Goal: Information Seeking & Learning: Check status

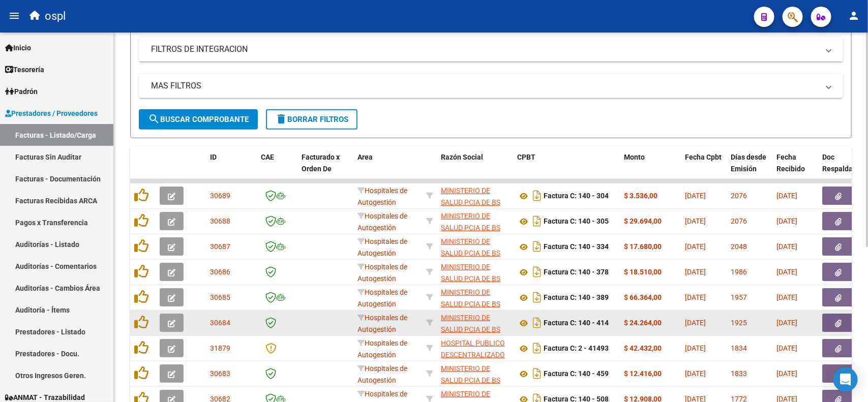
scroll to position [191, 0]
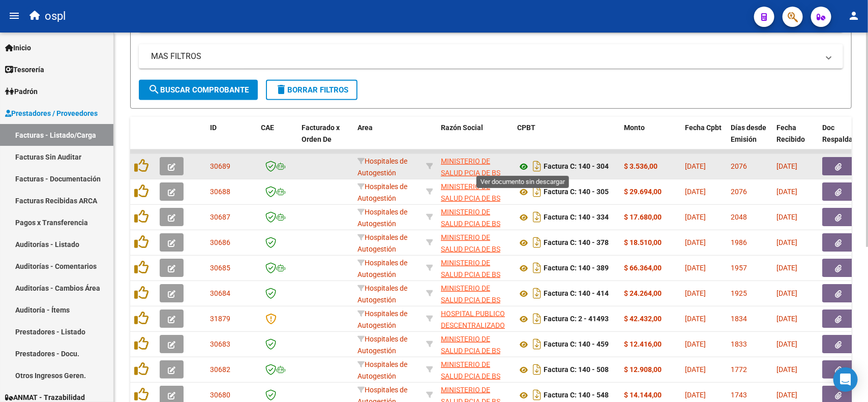
click at [519, 164] on icon at bounding box center [523, 167] width 13 height 12
click at [831, 166] on button "button" at bounding box center [839, 166] width 33 height 18
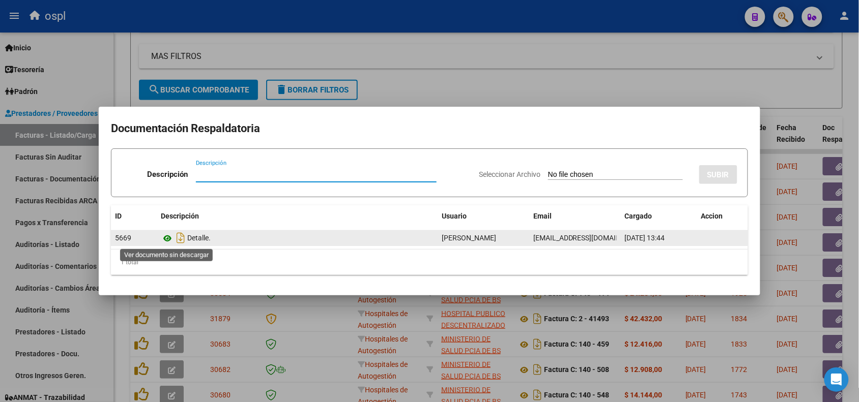
click at [166, 235] on icon at bounding box center [167, 238] width 13 height 12
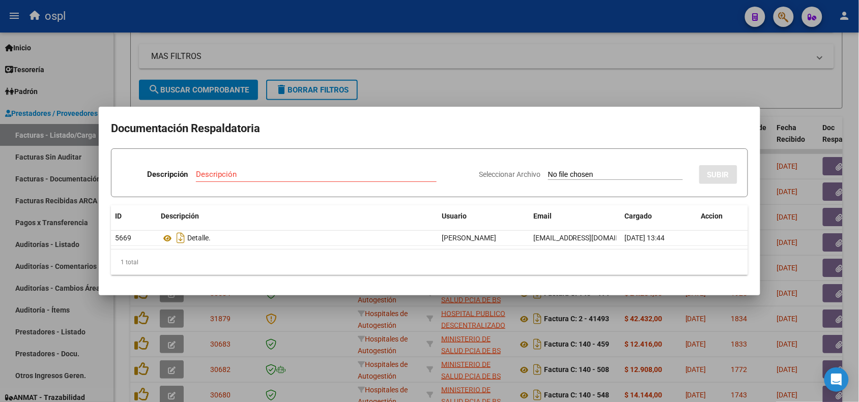
click at [536, 18] on div at bounding box center [429, 201] width 859 height 402
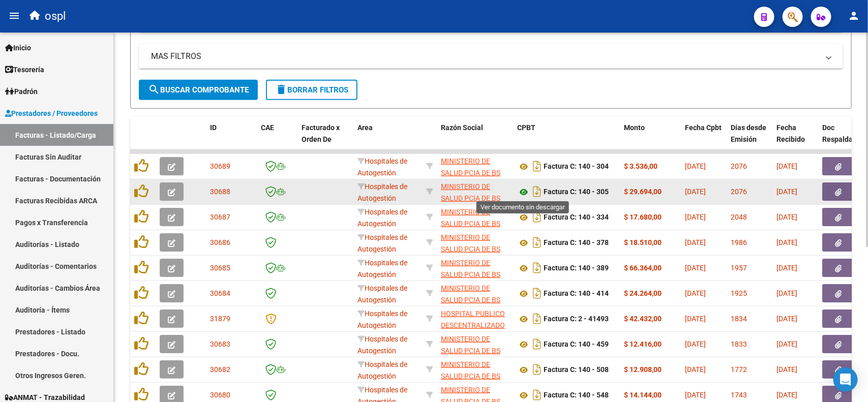
click at [522, 189] on icon at bounding box center [523, 192] width 13 height 12
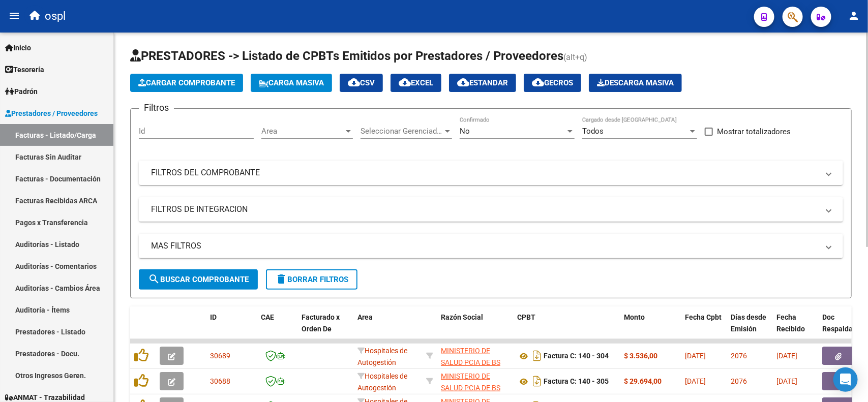
scroll to position [0, 0]
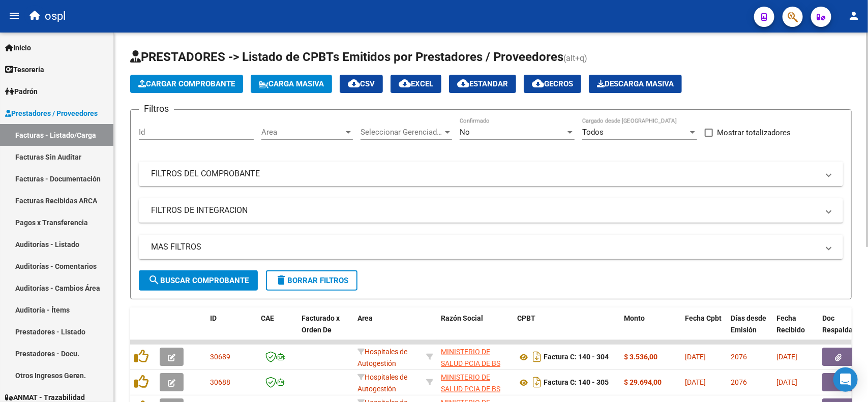
click at [279, 165] on mat-expansion-panel-header "FILTROS DEL COMPROBANTE" at bounding box center [491, 174] width 704 height 24
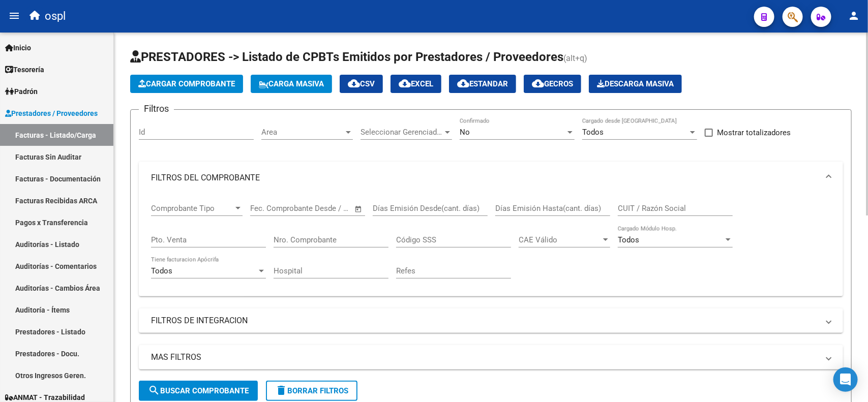
click at [292, 201] on div "Fecha inicio – Fecha fin Fec. Comprobante Desde / Hasta" at bounding box center [301, 205] width 103 height 22
click at [360, 207] on span "Open calendar" at bounding box center [358, 209] width 24 height 24
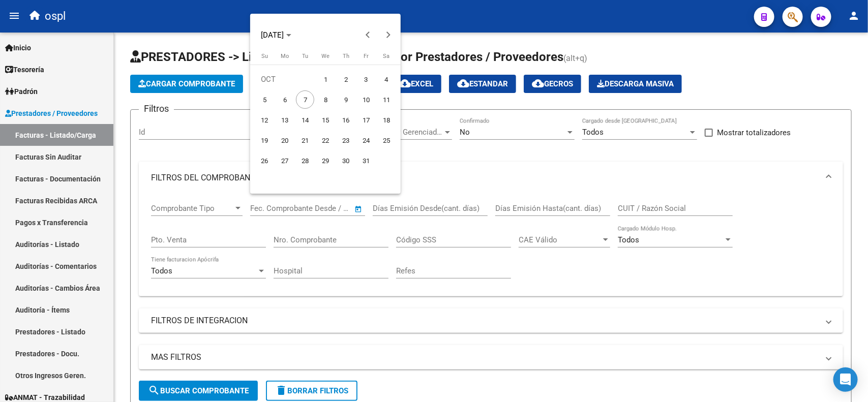
click at [331, 75] on span "1" at bounding box center [325, 79] width 18 height 18
type input "[DATE]"
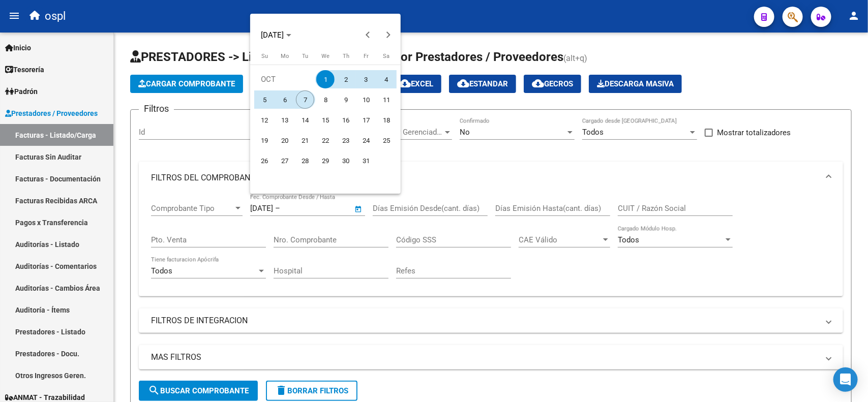
click at [299, 98] on span "7" at bounding box center [305, 100] width 18 height 18
type input "[DATE]"
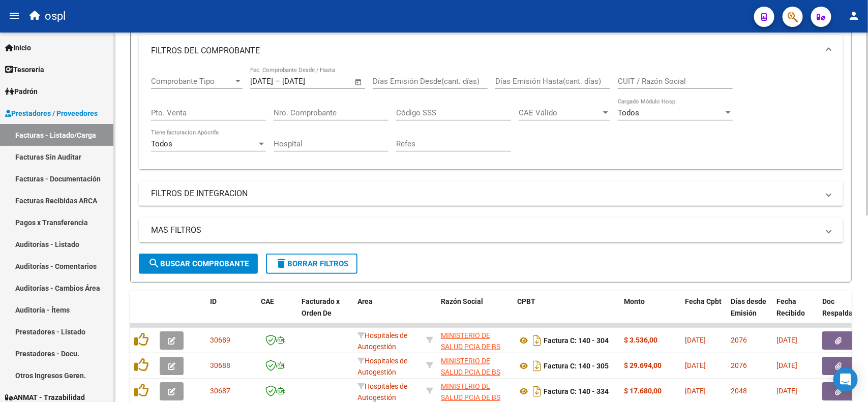
click at [237, 259] on span "search Buscar Comprobante" at bounding box center [198, 263] width 101 height 9
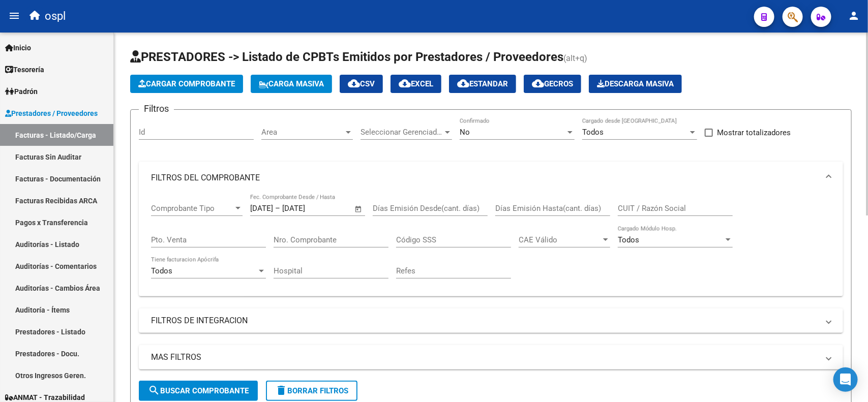
click at [298, 128] on span "Area" at bounding box center [302, 132] width 82 height 9
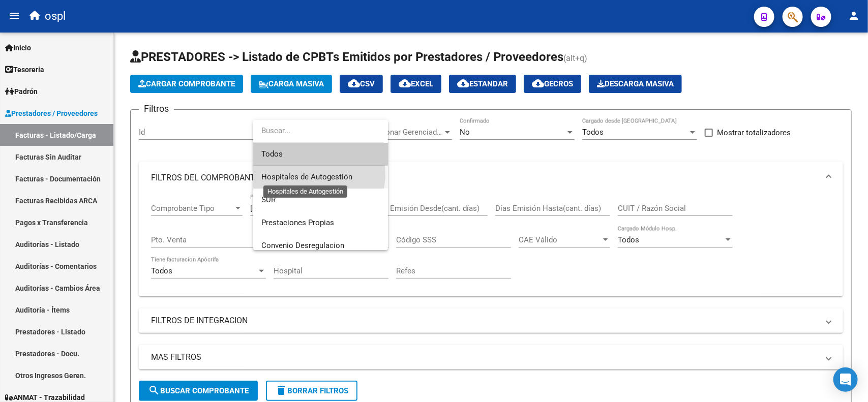
click at [313, 174] on span "Hospitales de Autogestión" at bounding box center [306, 176] width 91 height 9
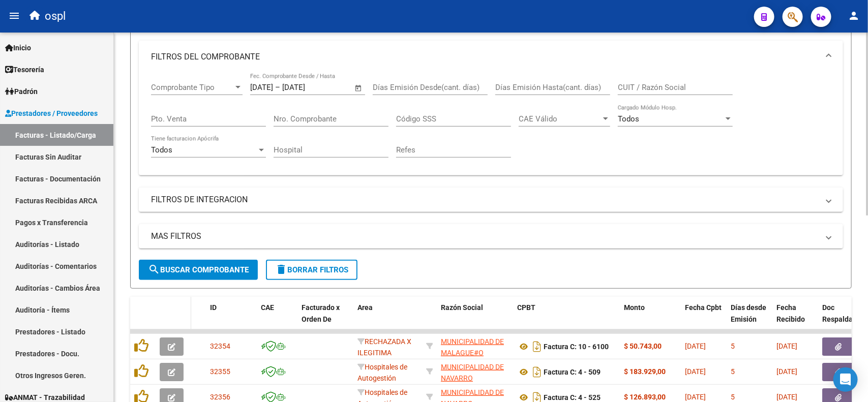
scroll to position [127, 0]
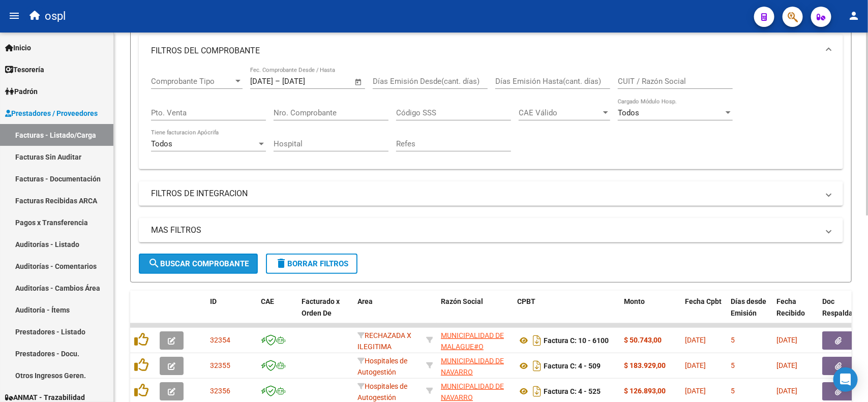
click at [193, 259] on span "search Buscar Comprobante" at bounding box center [198, 263] width 101 height 9
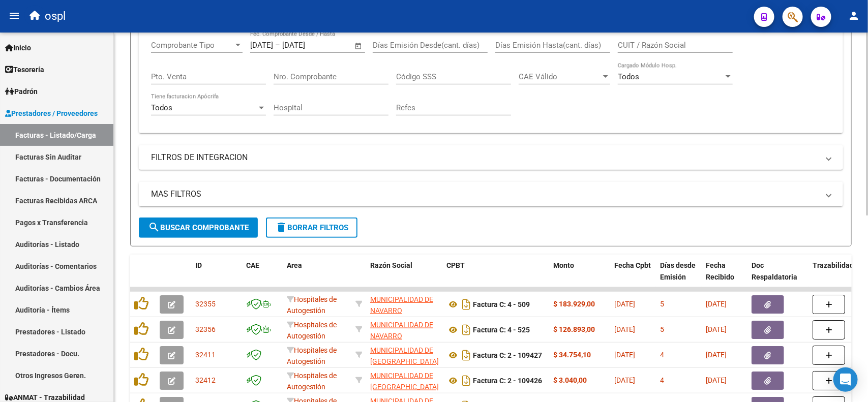
scroll to position [191, 0]
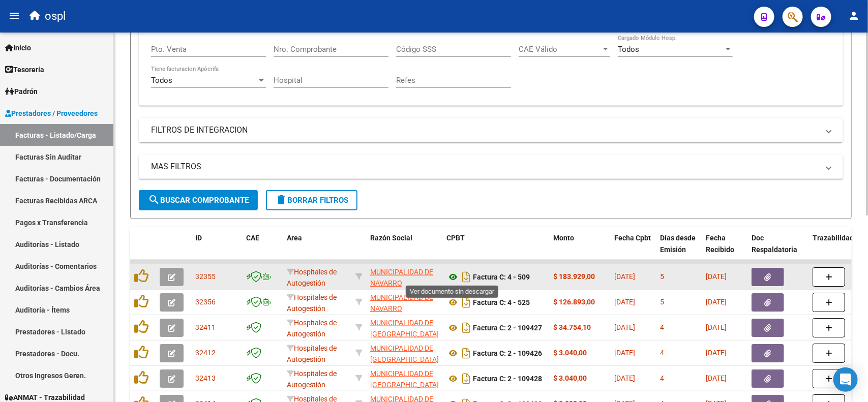
click at [454, 275] on icon at bounding box center [453, 277] width 13 height 12
click at [766, 275] on icon "button" at bounding box center [768, 278] width 7 height 8
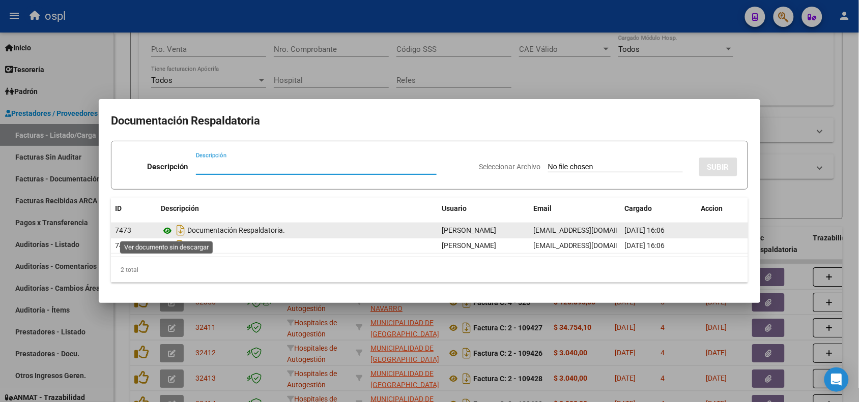
click at [166, 229] on icon at bounding box center [167, 231] width 13 height 12
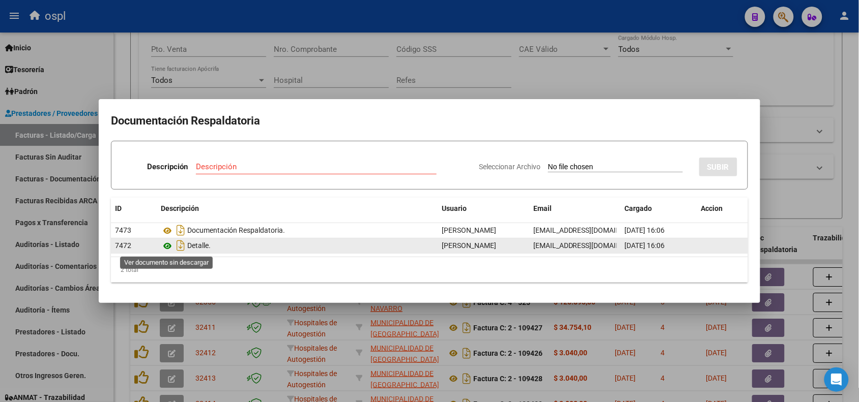
click at [166, 248] on icon at bounding box center [167, 246] width 13 height 12
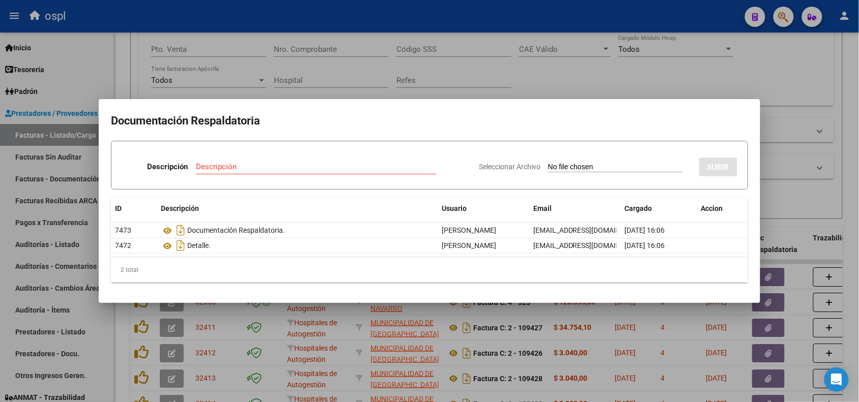
drag, startPoint x: 535, startPoint y: 16, endPoint x: 527, endPoint y: 8, distance: 11.2
click at [535, 16] on div at bounding box center [429, 201] width 859 height 402
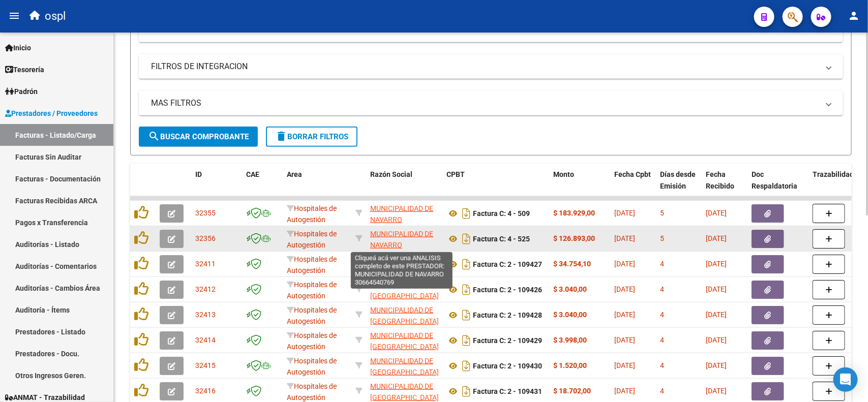
scroll to position [13, 0]
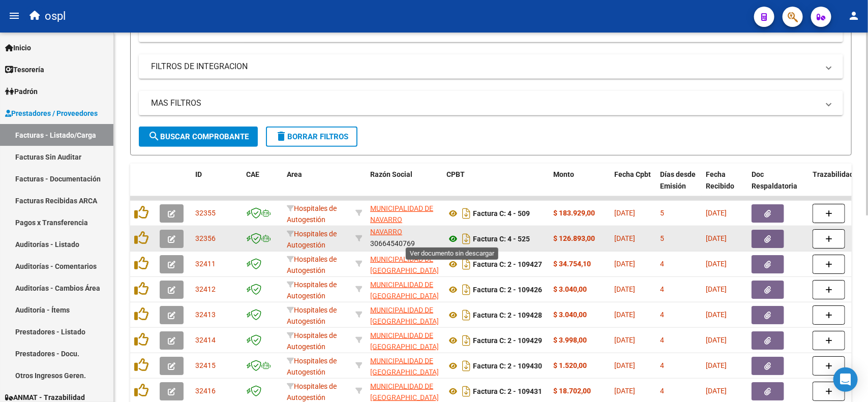
click at [452, 237] on icon at bounding box center [453, 239] width 13 height 12
click at [761, 236] on button "button" at bounding box center [768, 239] width 33 height 18
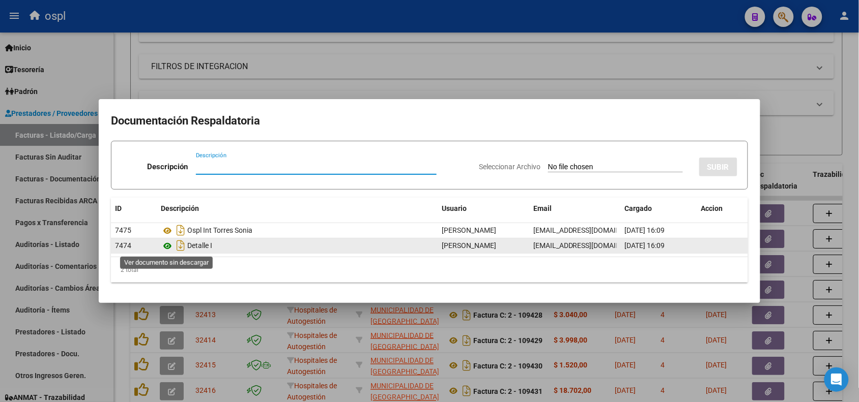
click at [168, 244] on icon at bounding box center [167, 246] width 13 height 12
click at [167, 245] on icon at bounding box center [167, 246] width 13 height 12
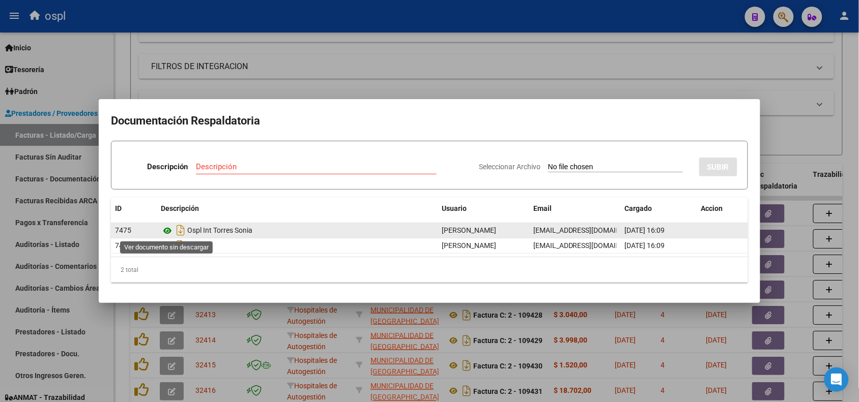
click at [168, 229] on icon at bounding box center [167, 231] width 13 height 12
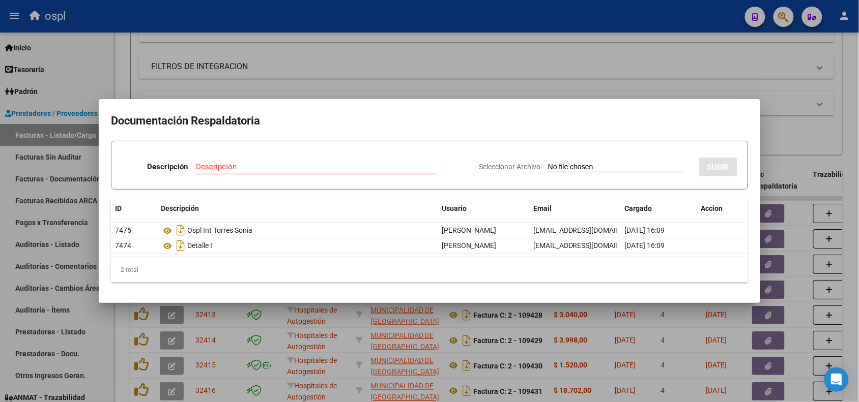
click at [412, 27] on div at bounding box center [429, 201] width 859 height 402
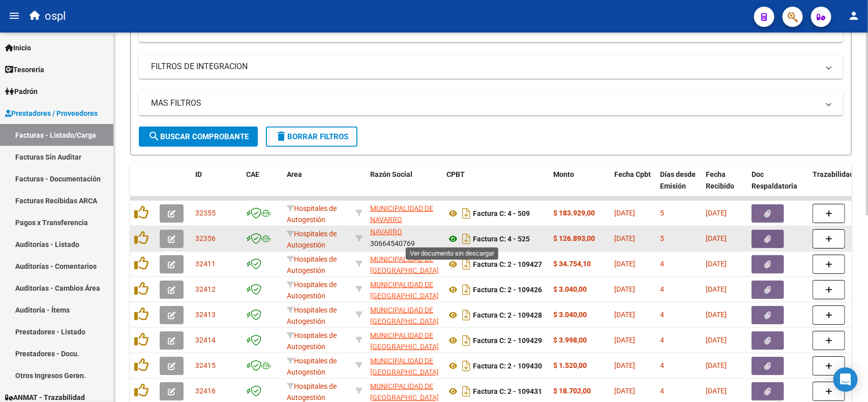
click at [452, 236] on icon at bounding box center [453, 239] width 13 height 12
click at [453, 237] on icon at bounding box center [453, 239] width 13 height 12
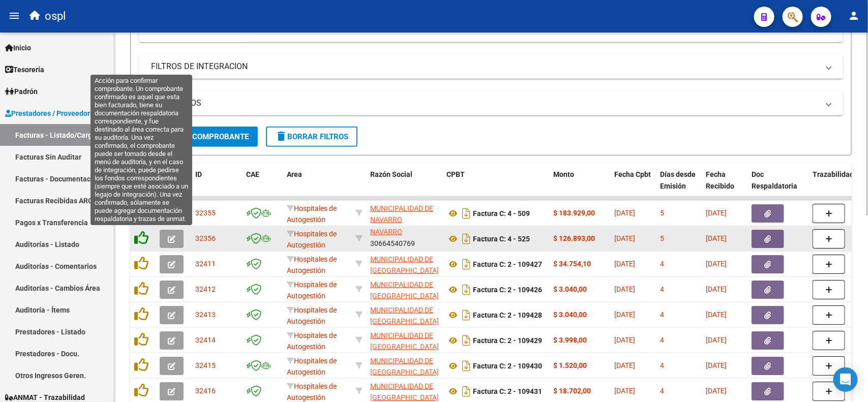
click at [138, 234] on icon at bounding box center [141, 238] width 14 height 14
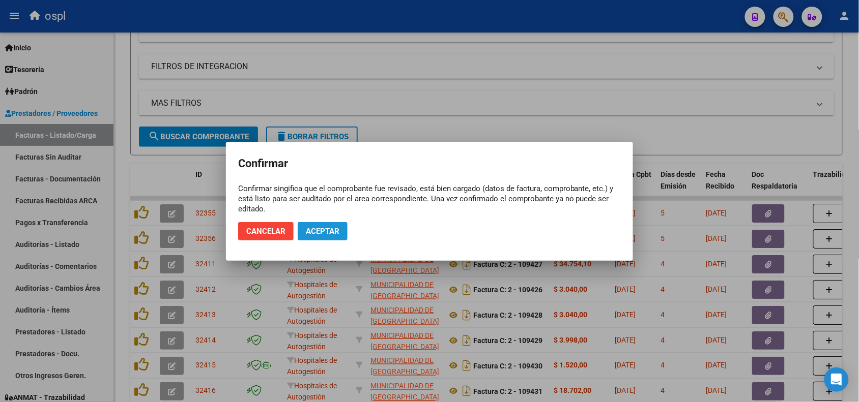
click at [324, 228] on span "Aceptar" at bounding box center [323, 231] width 34 height 9
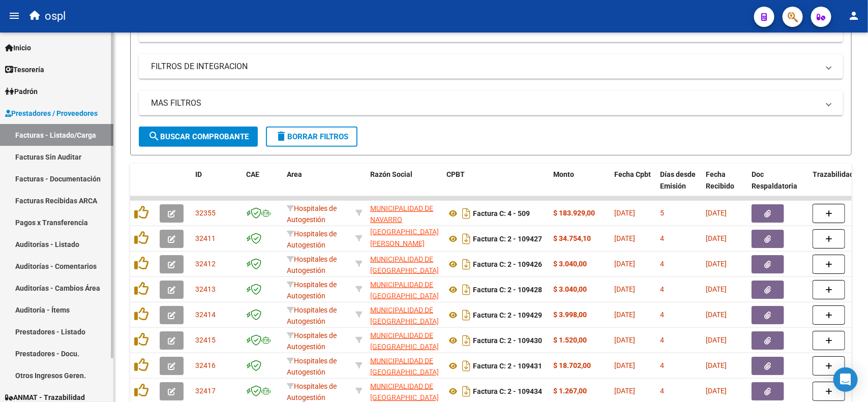
click at [66, 155] on link "Facturas Sin Auditar" at bounding box center [56, 157] width 113 height 22
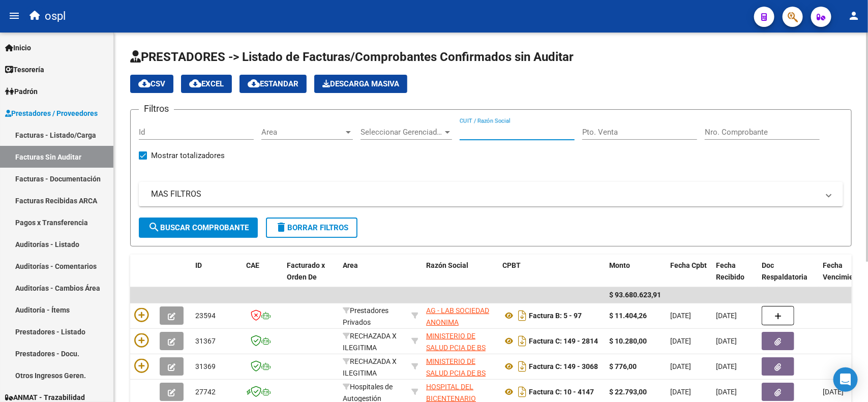
click at [512, 133] on input "CUIT / Razón Social" at bounding box center [517, 132] width 115 height 9
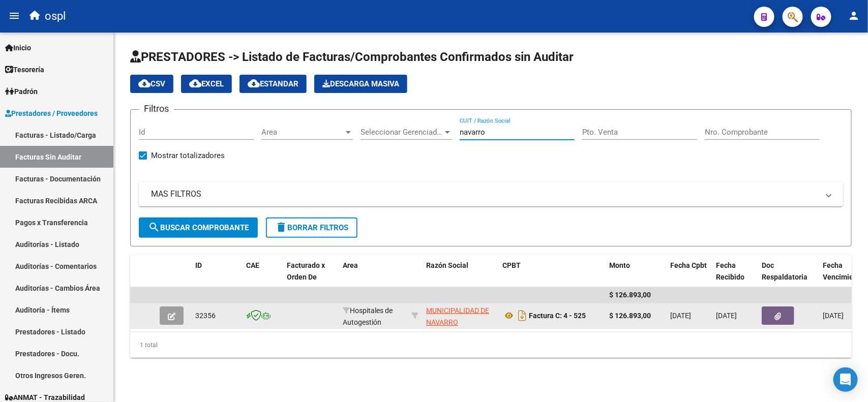
type input "navarro"
click at [176, 311] on button "button" at bounding box center [172, 316] width 24 height 18
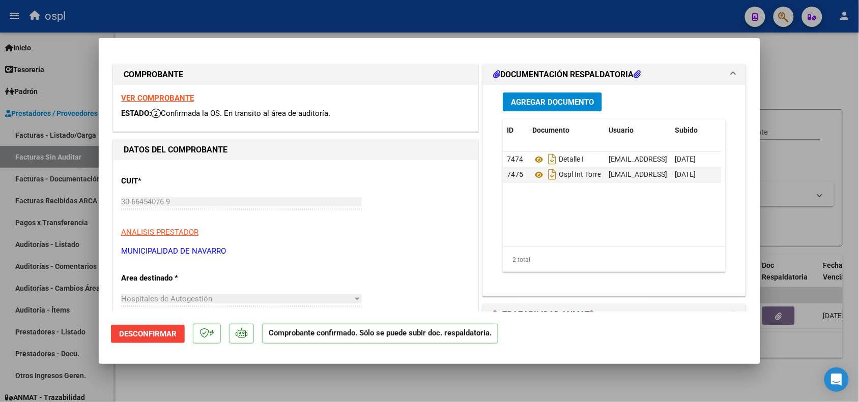
click at [324, 23] on div at bounding box center [429, 201] width 859 height 402
type input "$ 0,00"
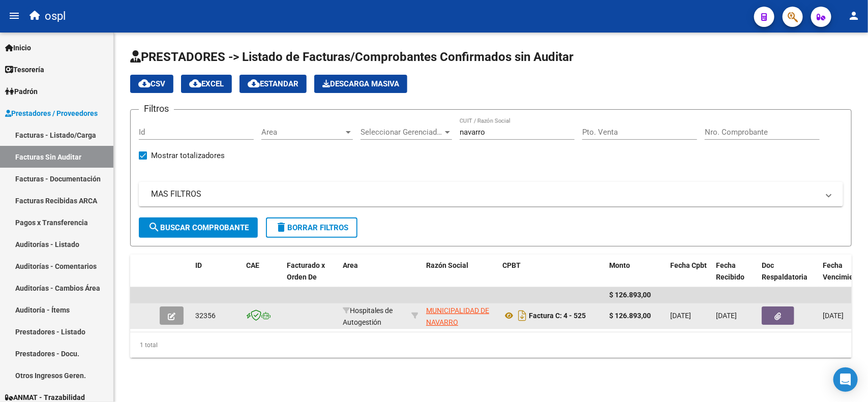
click at [163, 314] on button "button" at bounding box center [172, 316] width 24 height 18
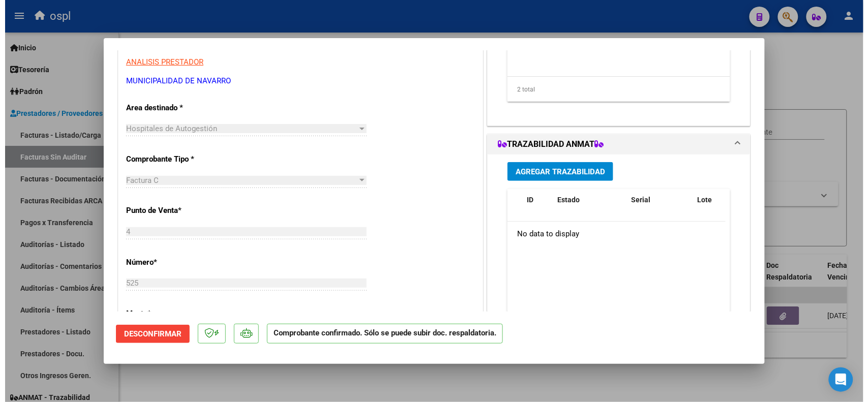
scroll to position [63, 0]
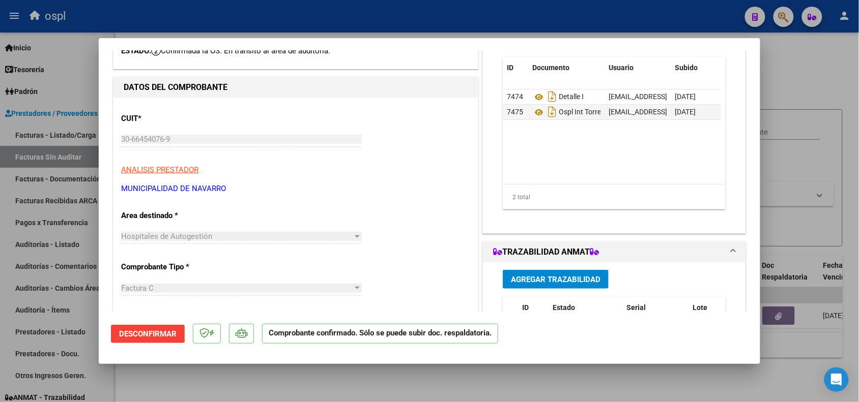
click at [250, 18] on div at bounding box center [429, 201] width 859 height 402
type input "$ 0,00"
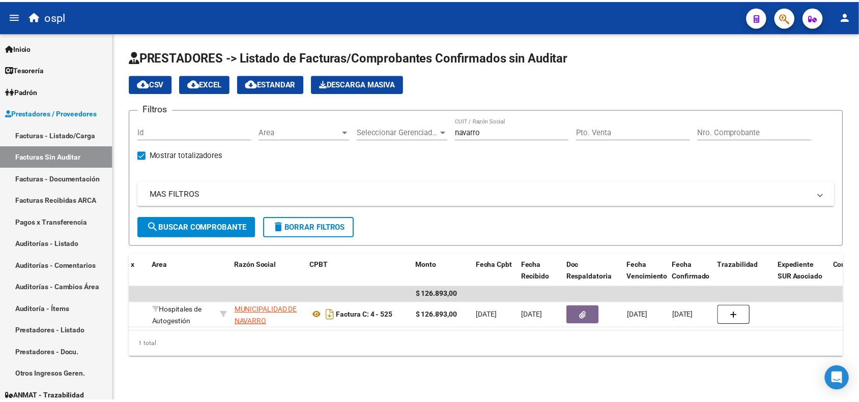
scroll to position [0, 0]
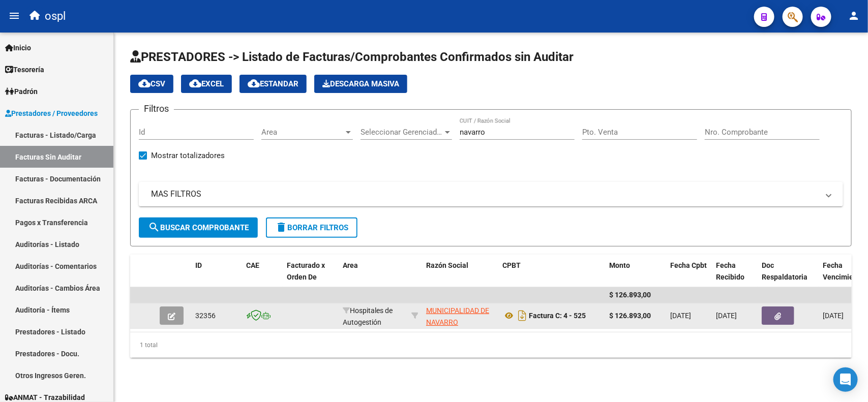
click at [177, 316] on button "button" at bounding box center [172, 316] width 24 height 18
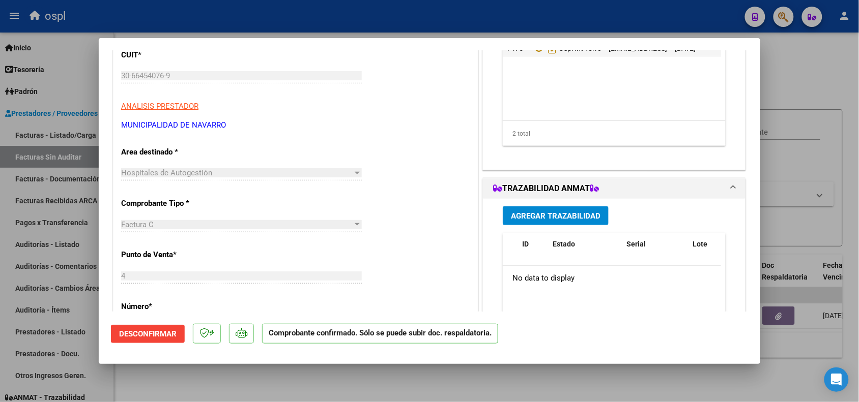
scroll to position [127, 0]
click at [252, 26] on div at bounding box center [429, 201] width 859 height 402
type input "$ 0,00"
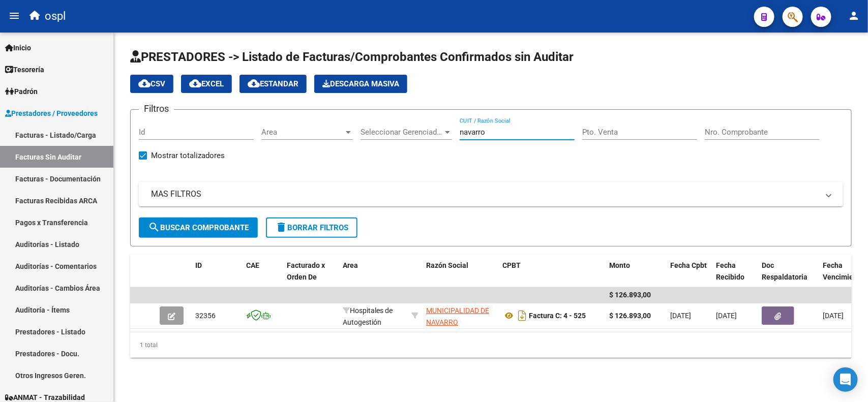
drag, startPoint x: 511, startPoint y: 133, endPoint x: 420, endPoint y: 134, distance: 91.1
click at [420, 134] on div "Filtros Id Area Area Seleccionar Gerenciador Seleccionar Gerenciador [PERSON_NA…" at bounding box center [491, 168] width 704 height 100
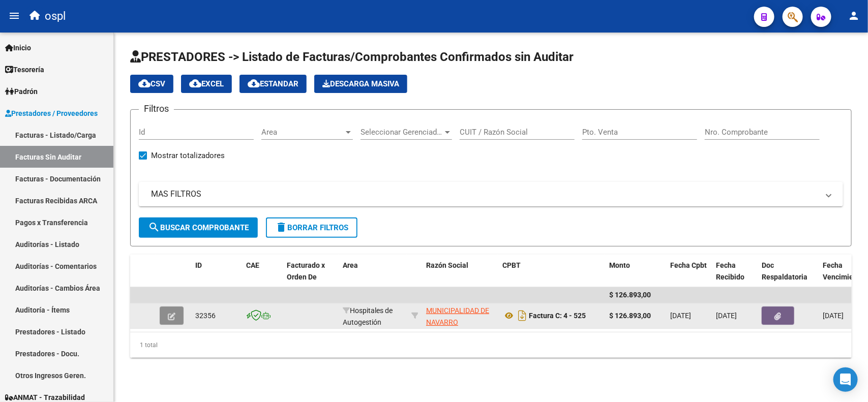
click at [168, 314] on icon "button" at bounding box center [172, 317] width 8 height 8
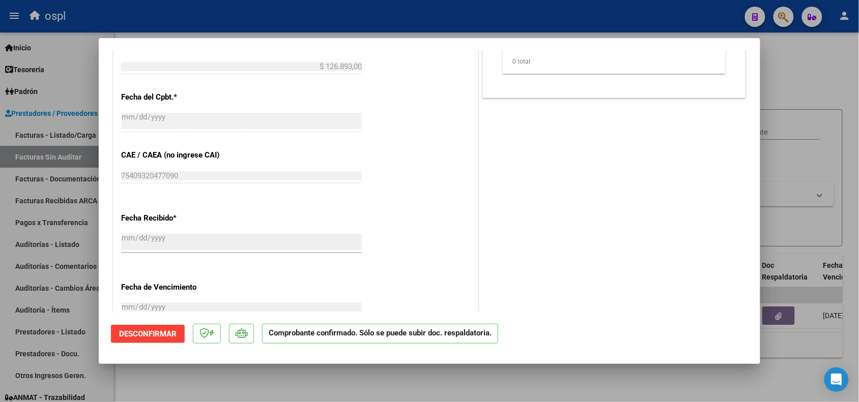
scroll to position [571, 0]
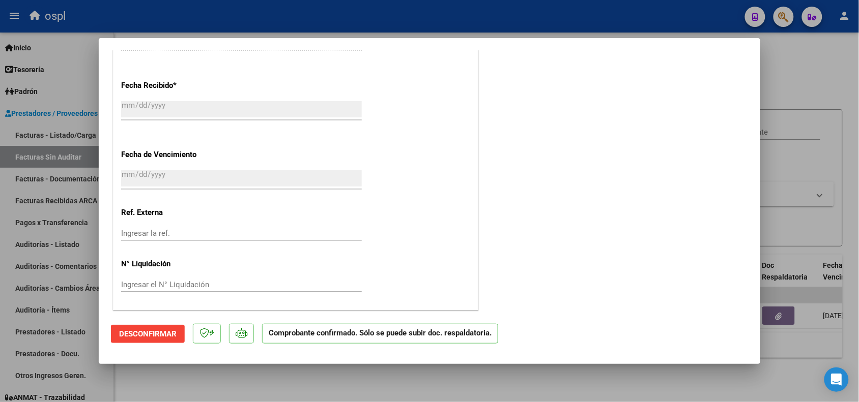
click at [136, 334] on span "Desconfirmar" at bounding box center [147, 334] width 57 height 9
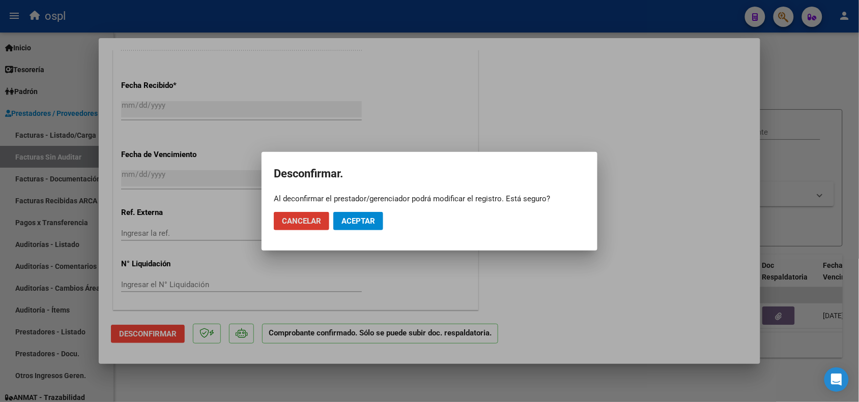
click at [361, 222] on span "Aceptar" at bounding box center [358, 221] width 34 height 9
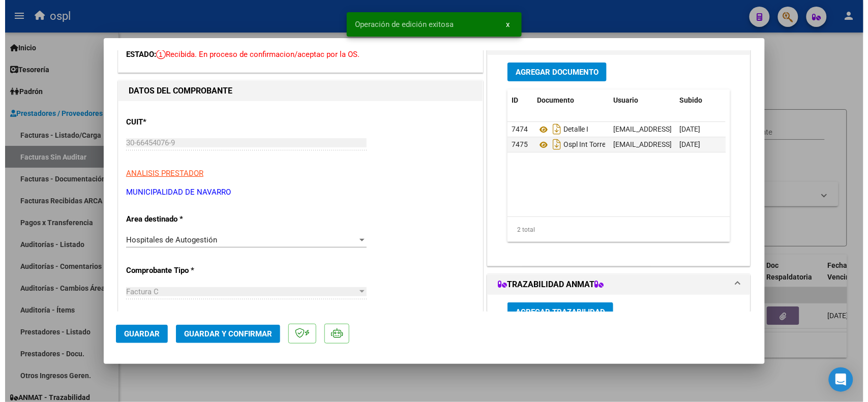
scroll to position [0, 0]
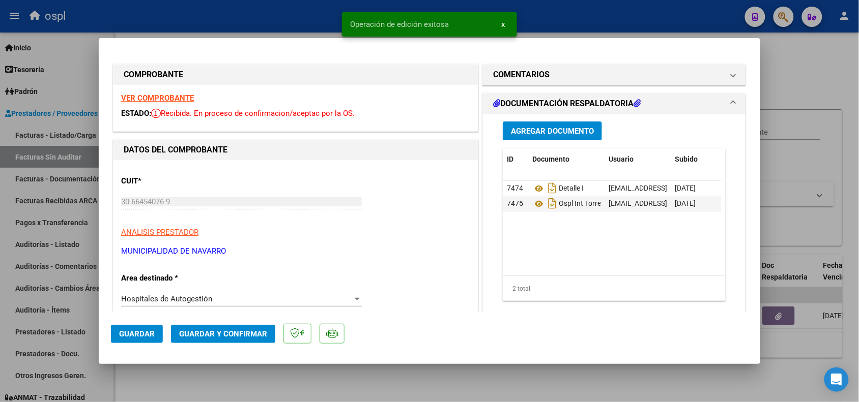
click at [285, 25] on div at bounding box center [429, 201] width 859 height 402
type input "$ 0,00"
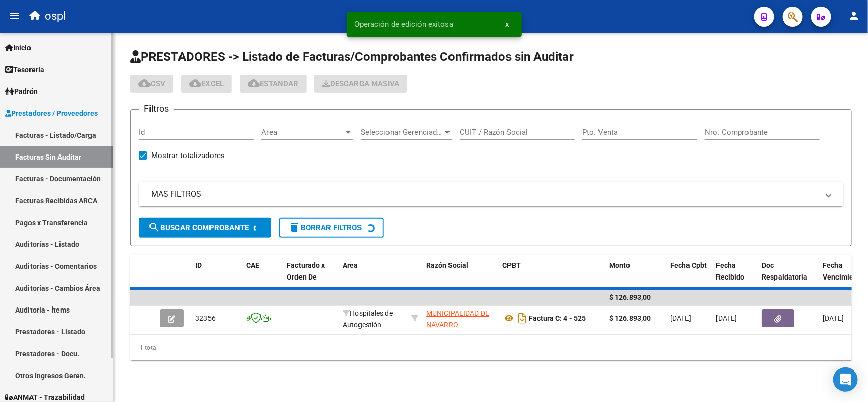
click at [80, 131] on link "Facturas - Listado/Carga" at bounding box center [56, 135] width 113 height 22
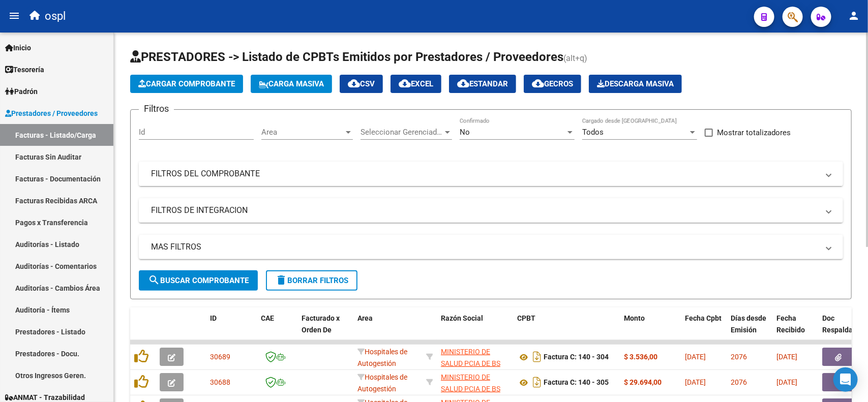
click at [282, 180] on mat-expansion-panel-header "FILTROS DEL COMPROBANTE" at bounding box center [491, 174] width 704 height 24
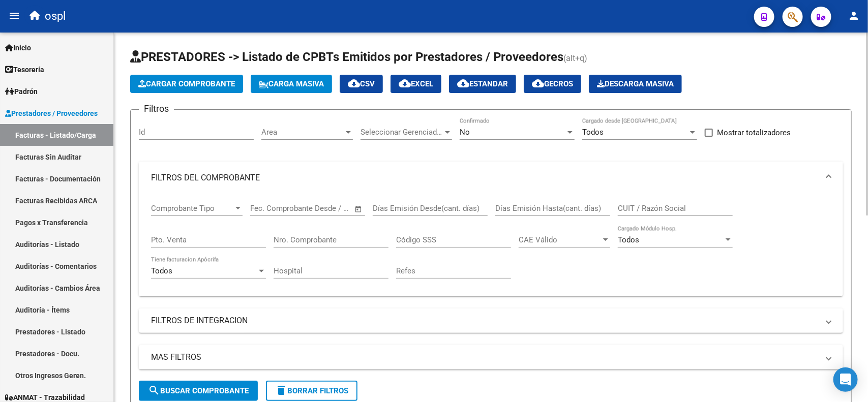
click at [644, 207] on input "CUIT / Razón Social" at bounding box center [675, 208] width 115 height 9
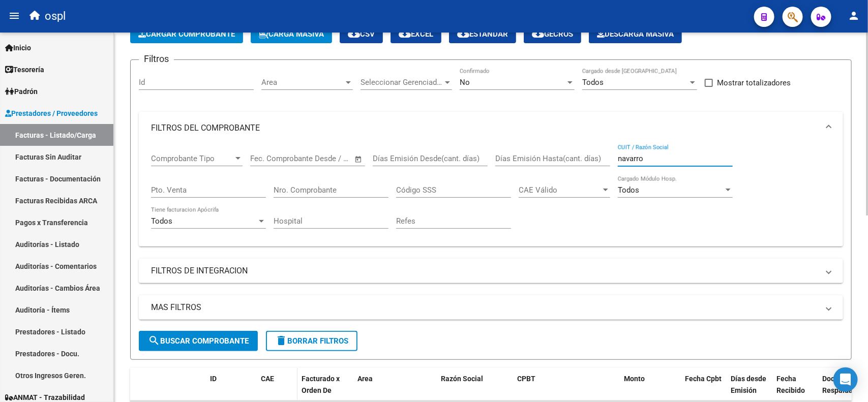
scroll to position [127, 0]
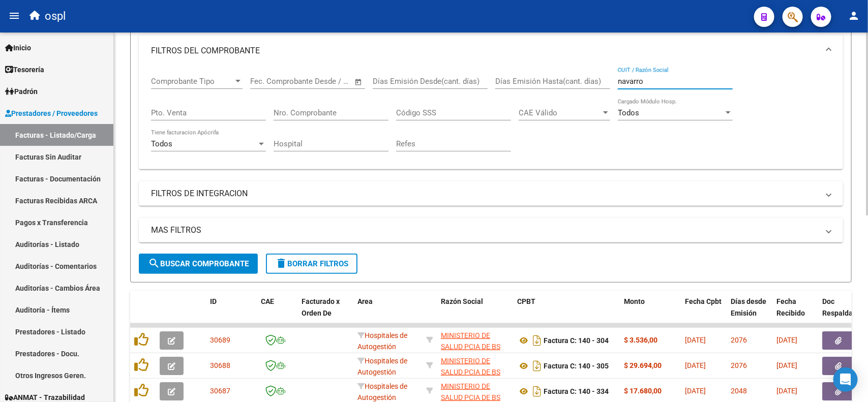
type input "navarro"
click at [189, 259] on span "search Buscar Comprobante" at bounding box center [198, 263] width 101 height 9
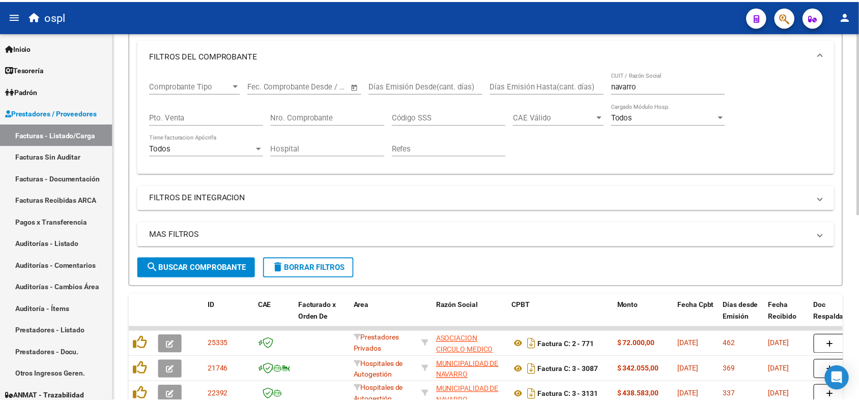
scroll to position [186, 0]
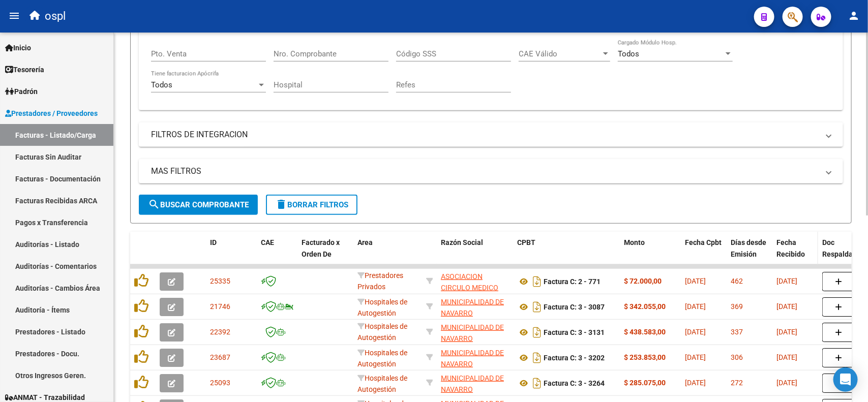
click at [794, 246] on div "Fecha Recibido" at bounding box center [796, 248] width 38 height 23
click at [789, 249] on span "Fecha Recibido" at bounding box center [791, 249] width 28 height 20
click at [788, 249] on span "Fecha Recibido" at bounding box center [791, 249] width 28 height 20
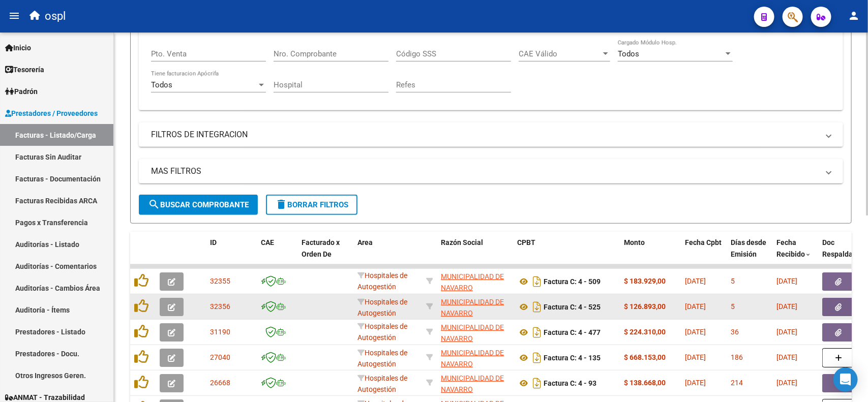
click at [179, 302] on button "button" at bounding box center [172, 307] width 24 height 18
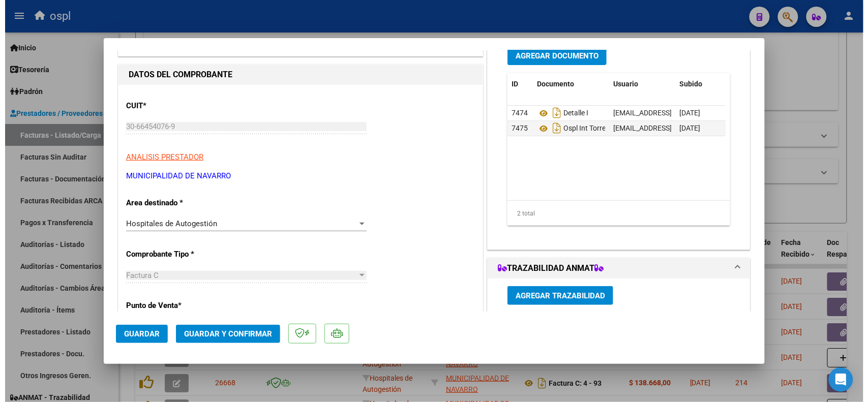
scroll to position [0, 0]
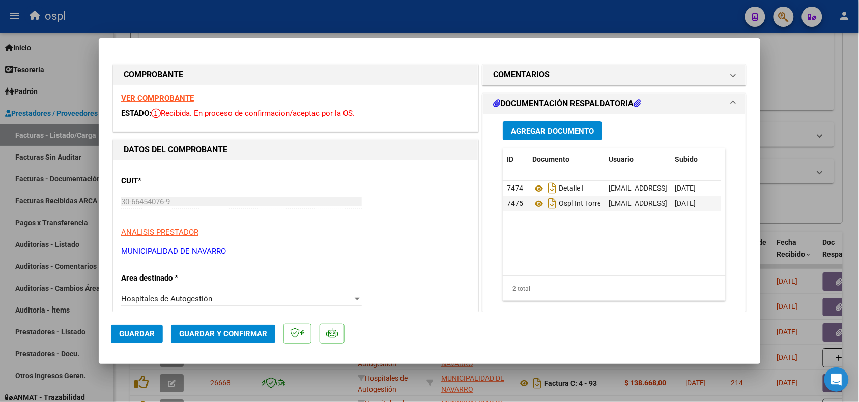
click at [230, 16] on div at bounding box center [429, 201] width 859 height 402
type input "$ 0,00"
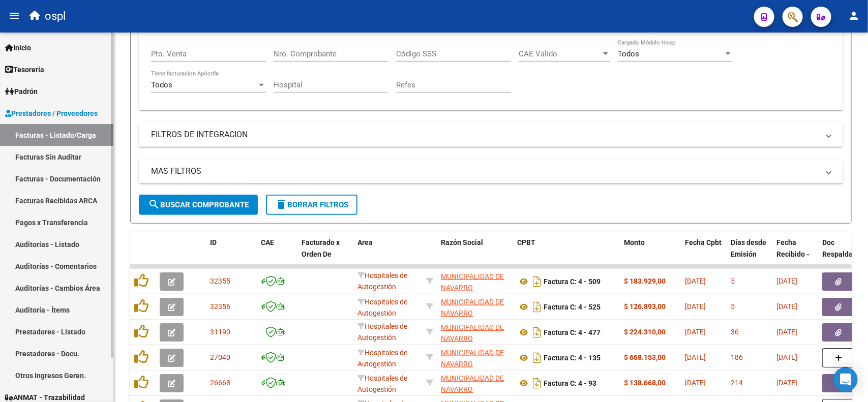
click at [64, 154] on link "Facturas Sin Auditar" at bounding box center [56, 157] width 113 height 22
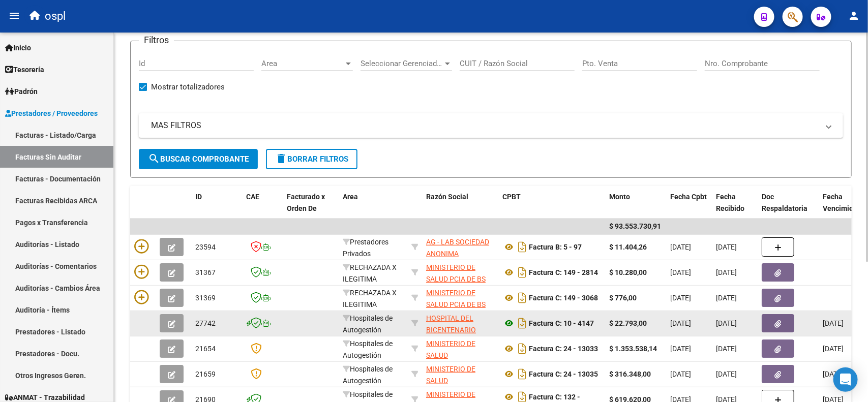
scroll to position [127, 0]
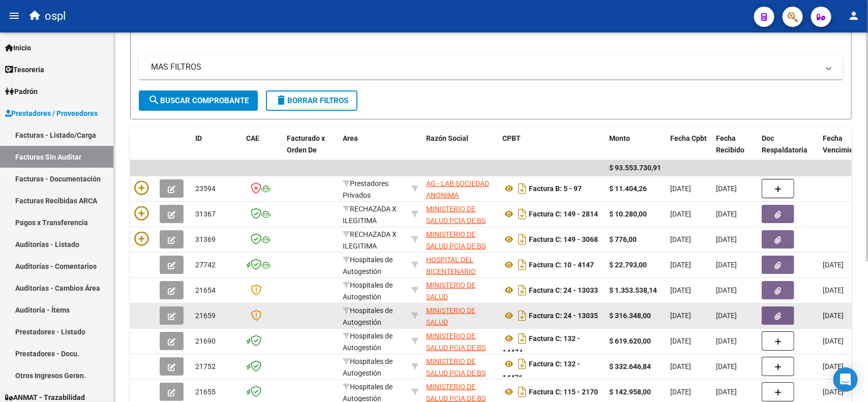
click at [0, 146] on link "Facturas Sin Auditar" at bounding box center [56, 157] width 113 height 22
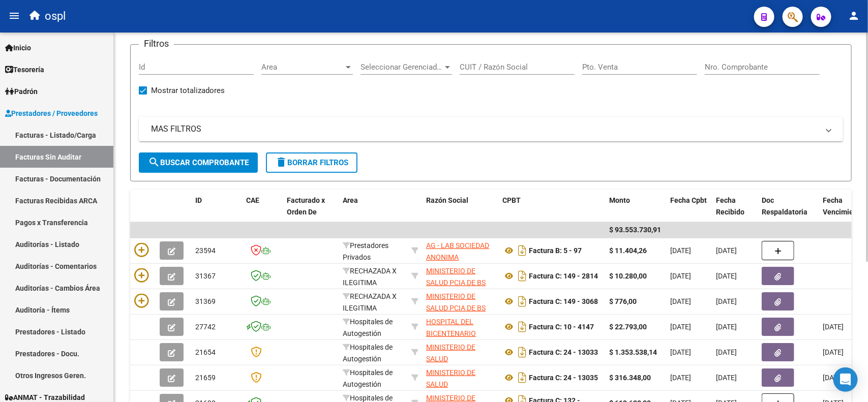
scroll to position [35, 0]
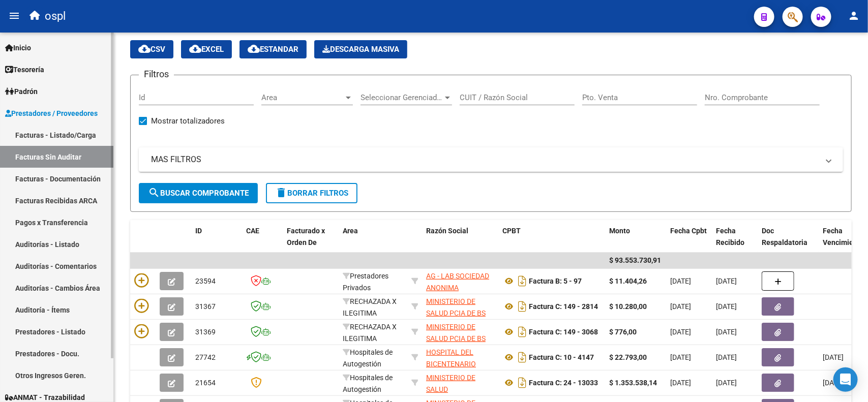
click at [64, 136] on link "Facturas - Listado/Carga" at bounding box center [56, 135] width 113 height 22
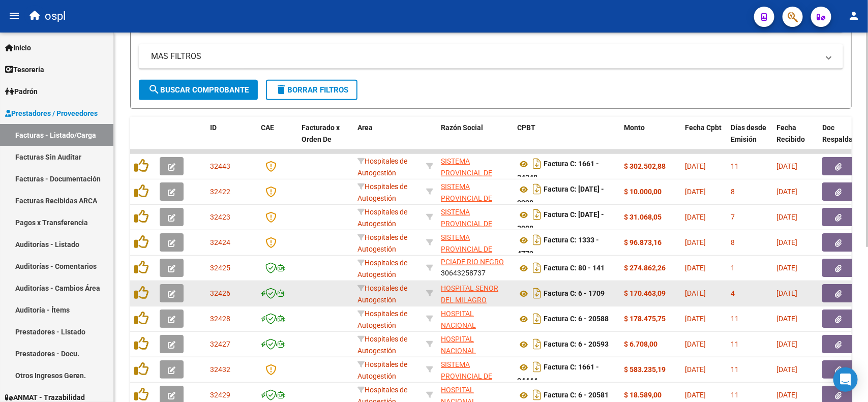
scroll to position [13, 0]
click at [522, 293] on icon at bounding box center [523, 294] width 13 height 12
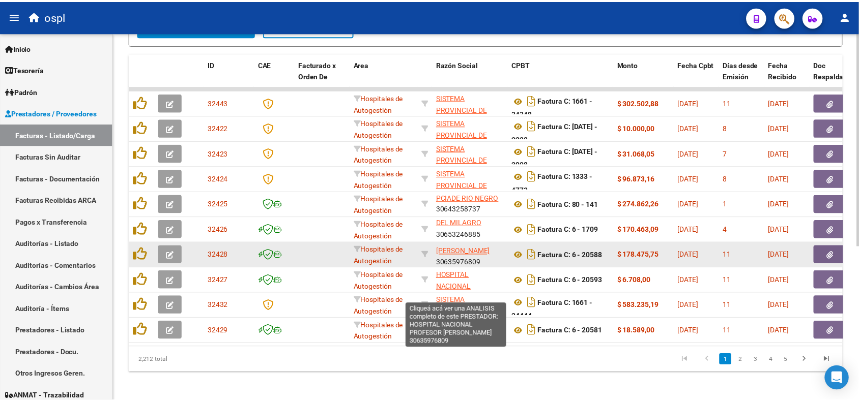
scroll to position [47, 0]
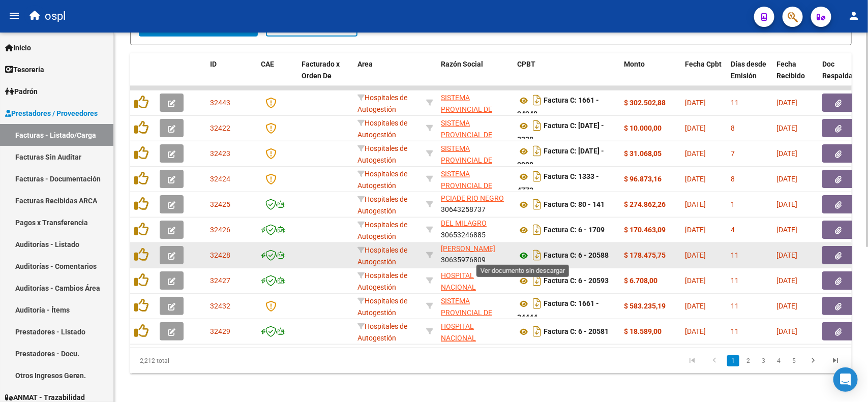
click at [522, 253] on icon at bounding box center [523, 256] width 13 height 12
click at [832, 255] on button "button" at bounding box center [839, 255] width 33 height 18
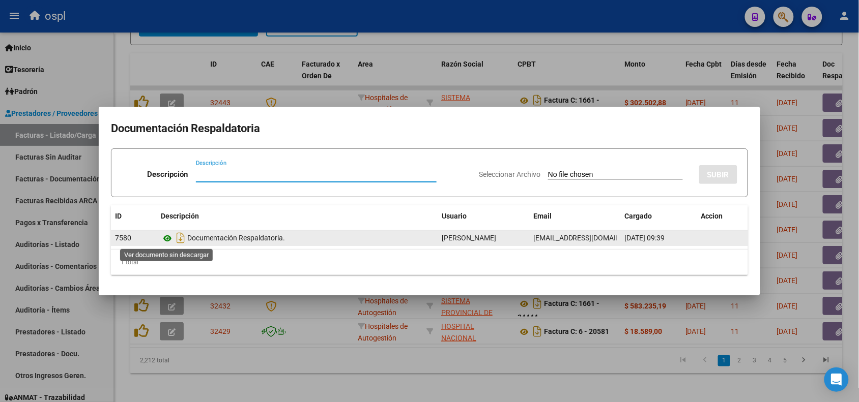
click at [167, 234] on icon at bounding box center [167, 238] width 13 height 12
